Goal: Information Seeking & Learning: Find specific fact

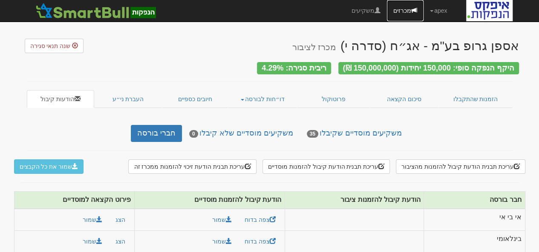
click at [393, 9] on link "מכרזים" at bounding box center [405, 10] width 37 height 21
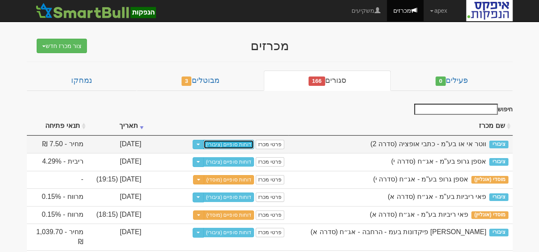
click at [241, 144] on link "דוחות סופיים (ציבורי)" at bounding box center [228, 144] width 51 height 9
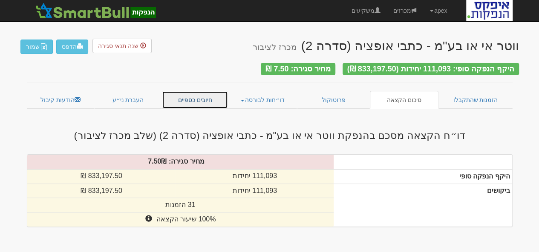
click at [197, 99] on link "חיובים כספיים" at bounding box center [195, 100] width 66 height 18
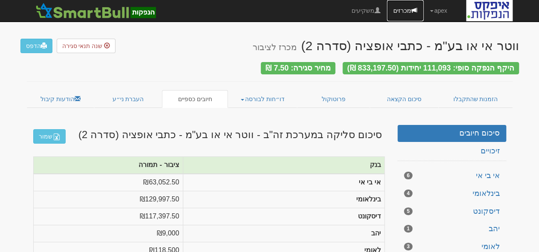
click at [392, 12] on link "מכרזים" at bounding box center [405, 10] width 37 height 21
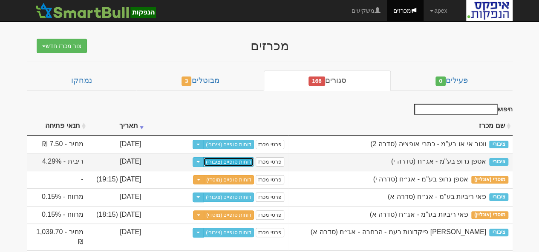
click at [241, 160] on link "דוחות סופיים (ציבורי)" at bounding box center [228, 162] width 51 height 9
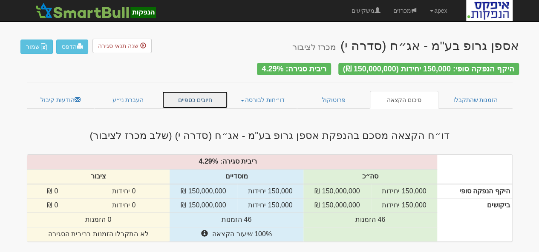
click at [186, 97] on link "חיובים כספיים" at bounding box center [195, 100] width 66 height 18
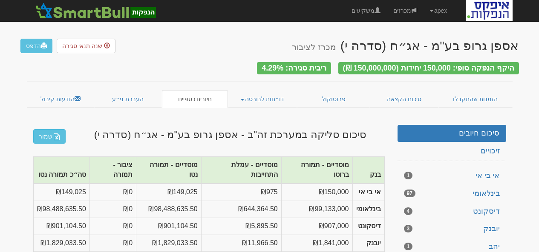
scroll to position [111, 0]
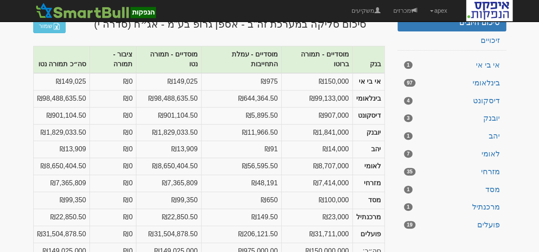
click at [299, 0] on div "apex הגדרות חשבונות הנפקה תבניות הודעות קיבול יציאה מהמערכת" at bounding box center [269, 10] width 485 height 21
click at [377, 78] on strong "אי בי אי" at bounding box center [369, 81] width 22 height 7
drag, startPoint x: 318, startPoint y: 0, endPoint x: 326, endPoint y: 39, distance: 40.1
click at [326, 39] on body "apex הגדרות חשבונות הנפקה תבניות הודעות קיבול X" at bounding box center [269, 78] width 539 height 379
click at [324, 60] on table "בנק מוסדיים - תמורה ברוטו מוסדיים - עמלת התחייבות מוסדיים - תמורה נטו ציבור - ת…" at bounding box center [208, 153] width 351 height 214
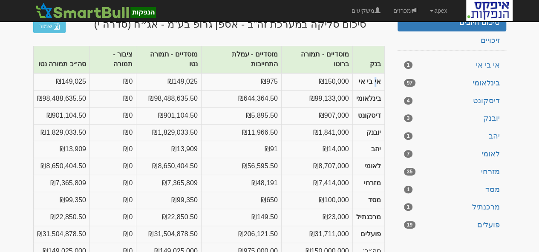
click at [324, 73] on td "₪150,000" at bounding box center [316, 81] width 71 height 17
click at [364, 40] on div "שמור סיכום סליקה במערכת זה"ב - אספן גרופ בע"מ - אג״ח (סדרה י) בנק מוסדיים - תמו…" at bounding box center [208, 32] width 351 height 27
drag, startPoint x: 111, startPoint y: 7, endPoint x: 0, endPoint y: 5, distance: 110.7
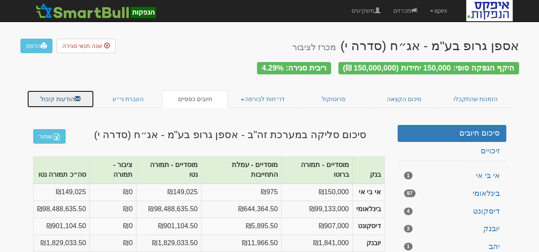
click at [61, 93] on link "הודעות קיבול" at bounding box center [61, 99] width 68 height 18
